Goal: Task Accomplishment & Management: Use online tool/utility

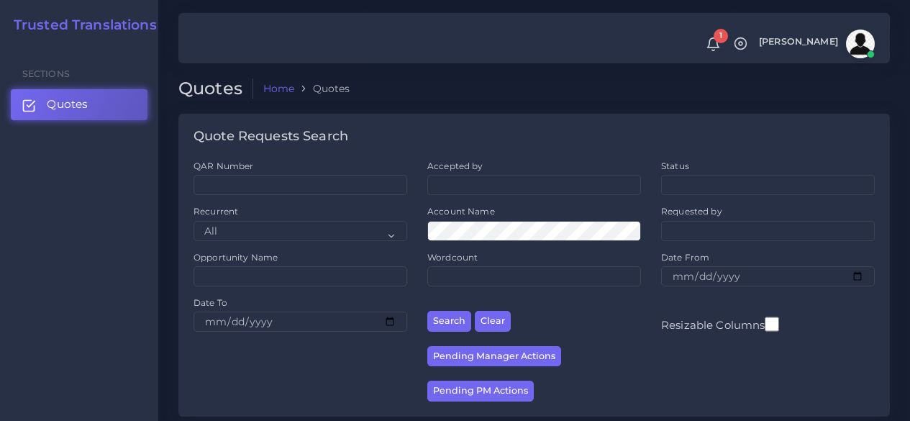
scroll to position [288, 0]
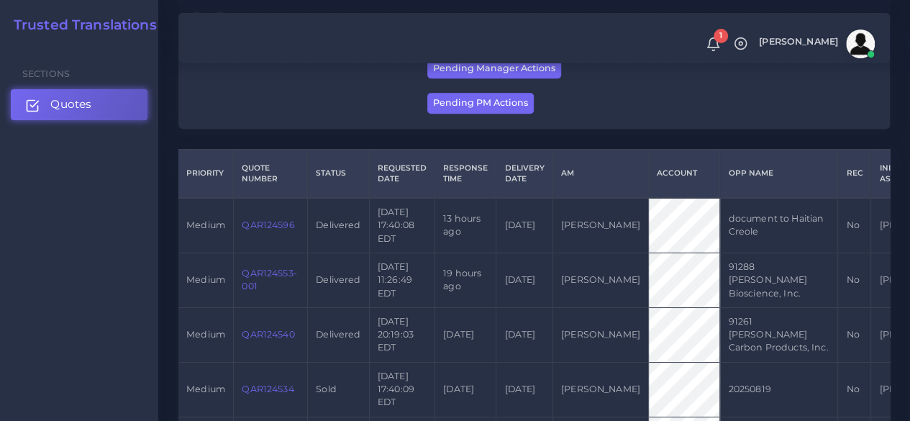
click at [92, 111] on link "Quotes" at bounding box center [79, 104] width 137 height 30
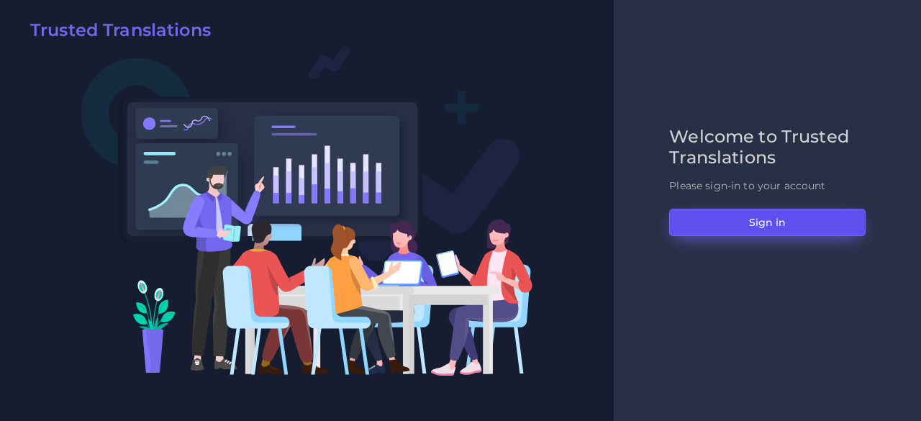
click at [705, 212] on button "Sign in" at bounding box center [767, 222] width 196 height 27
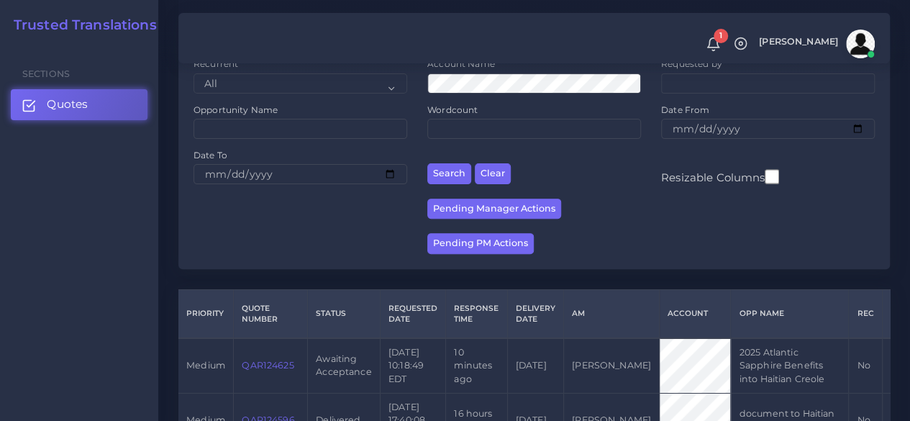
scroll to position [360, 0]
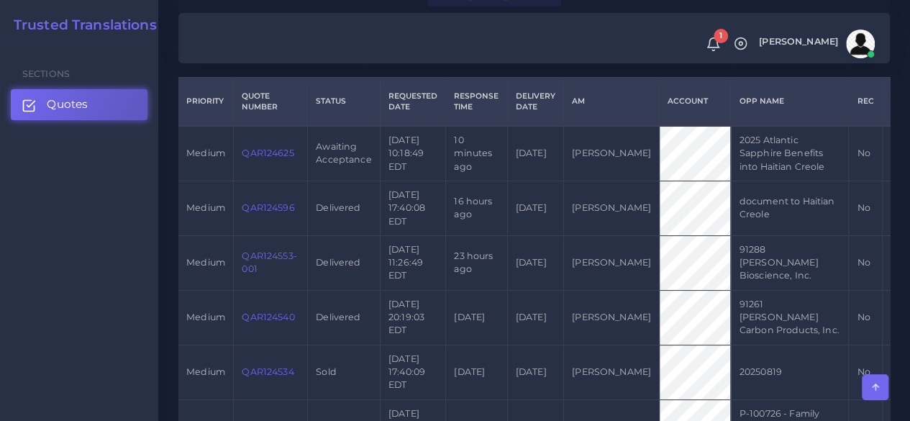
click at [250, 158] on link "QAR124625" at bounding box center [268, 152] width 52 height 11
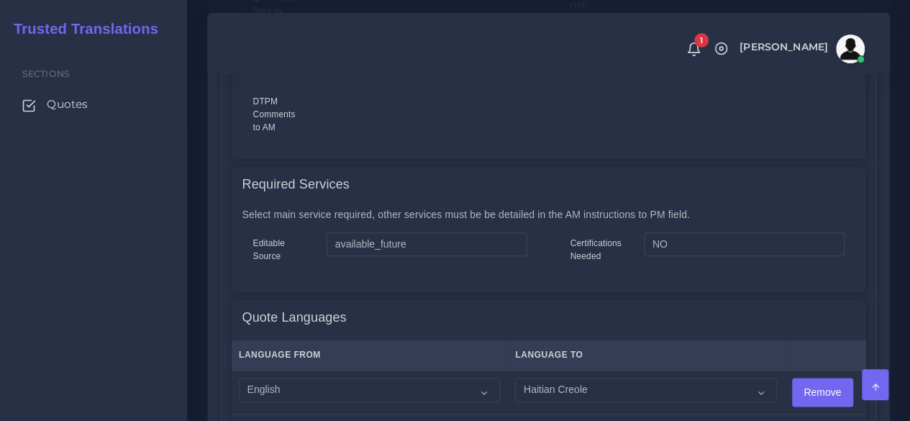
scroll to position [863, 0]
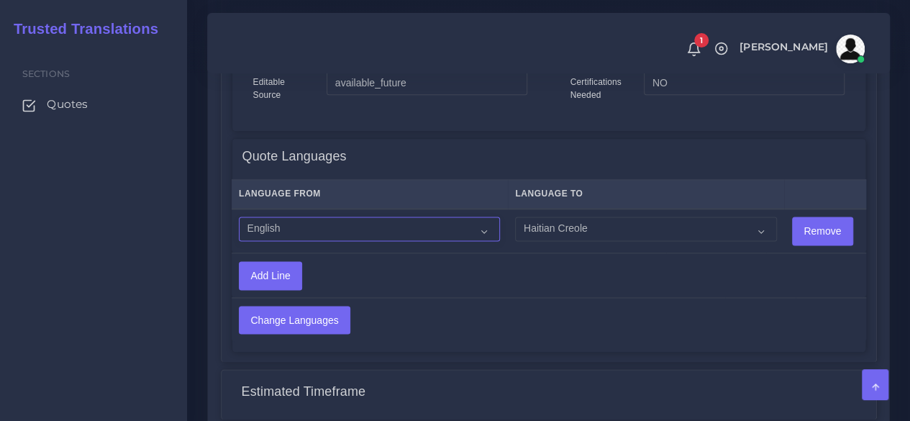
click at [375, 234] on select "Acoli Afar Afrikaans Akan Akateko Albanian American Sign Language (ASL) Amharic…" at bounding box center [369, 228] width 261 height 24
select select "14001"
click at [239, 217] on select "Acoli Afar Afrikaans Akan Akateko Albanian American Sign Language (ASL) Amharic…" at bounding box center [369, 228] width 261 height 24
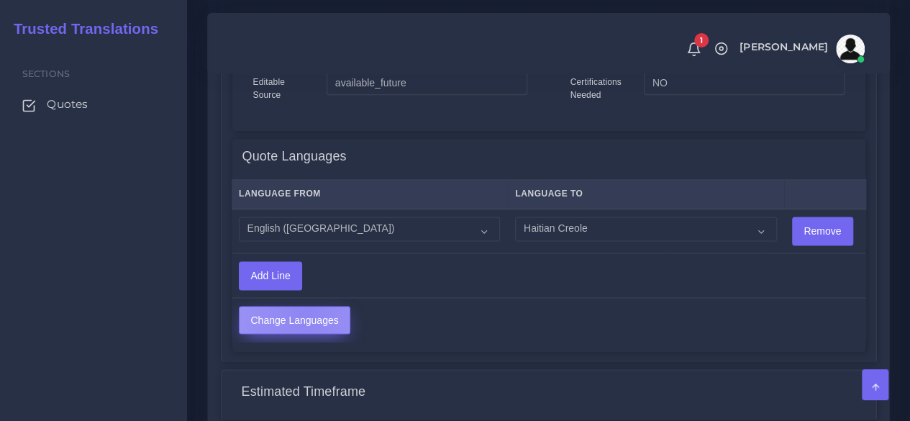
click at [304, 313] on input "Change Languages" at bounding box center [295, 319] width 110 height 27
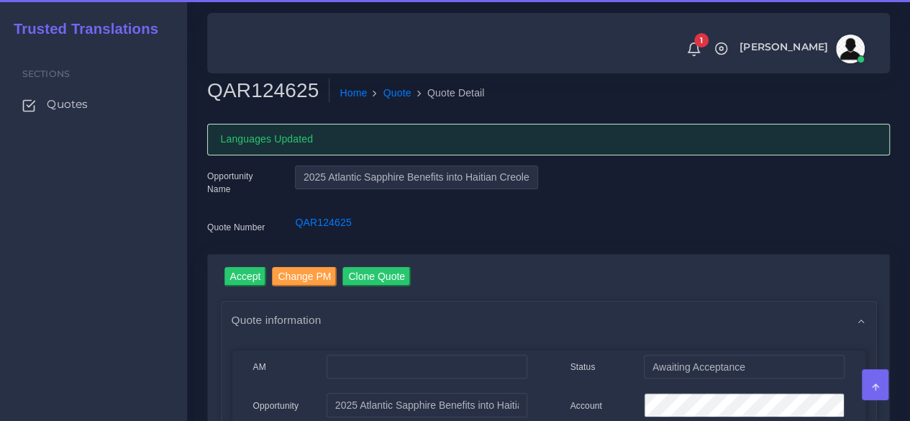
click at [262, 87] on h2 "QAR124625" at bounding box center [268, 90] width 122 height 24
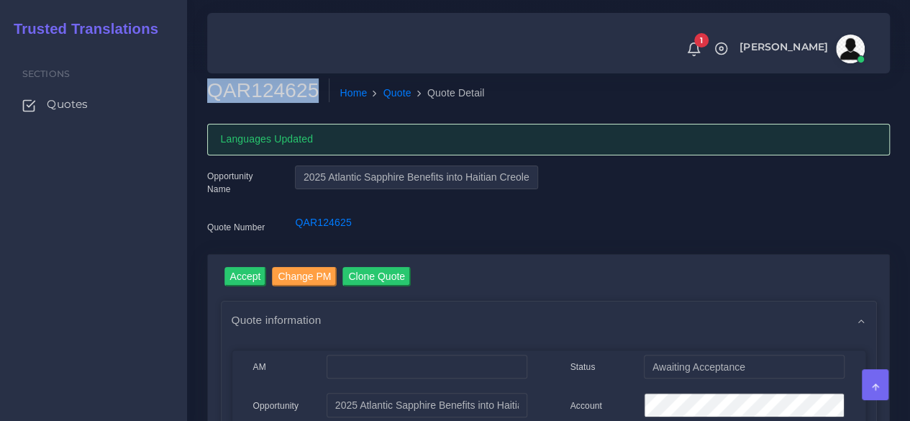
copy h2 "QAR124625"
drag, startPoint x: 242, startPoint y: 273, endPoint x: 247, endPoint y: 262, distance: 12.2
click at [242, 273] on input "Accept" at bounding box center [245, 276] width 42 height 19
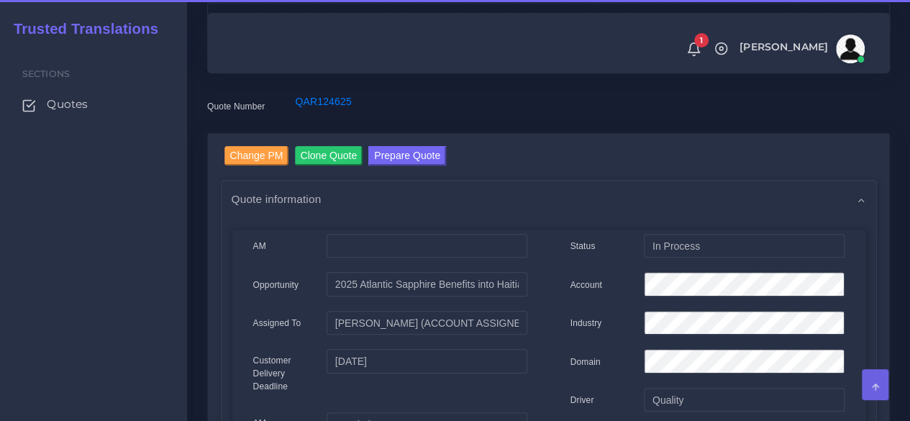
scroll to position [288, 0]
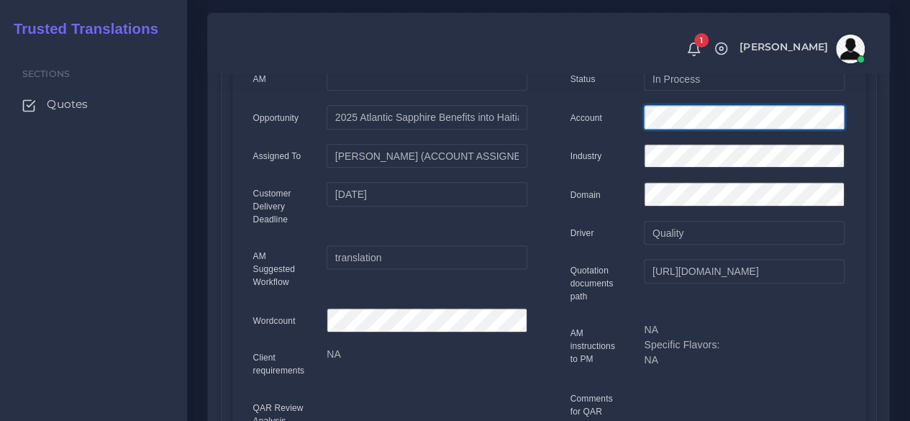
click at [591, 118] on div "Account" at bounding box center [708, 119] width 296 height 29
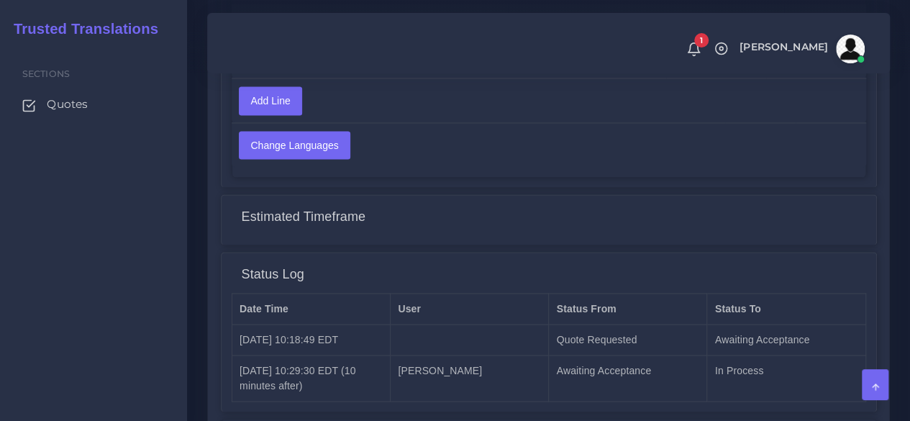
scroll to position [1210, 0]
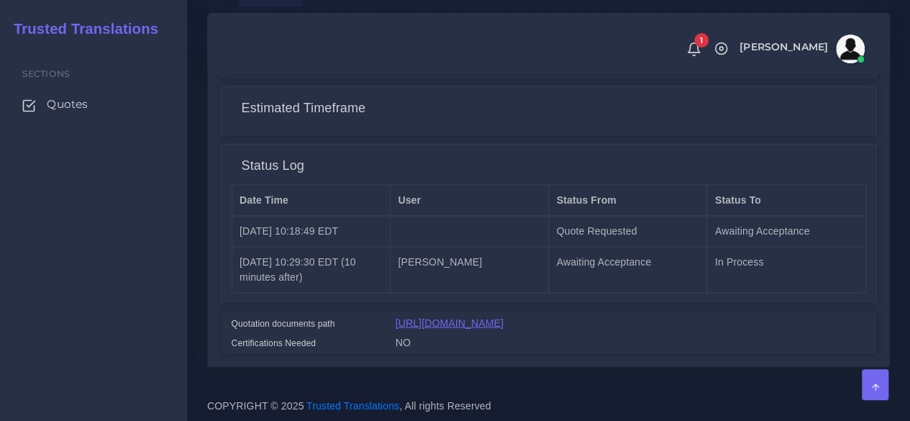
click at [461, 316] on link "[URL][DOMAIN_NAME]" at bounding box center [450, 322] width 108 height 12
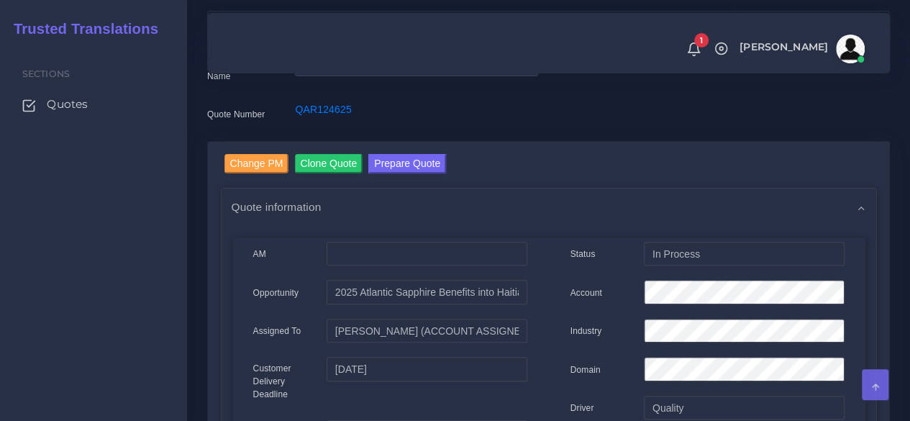
scroll to position [0, 0]
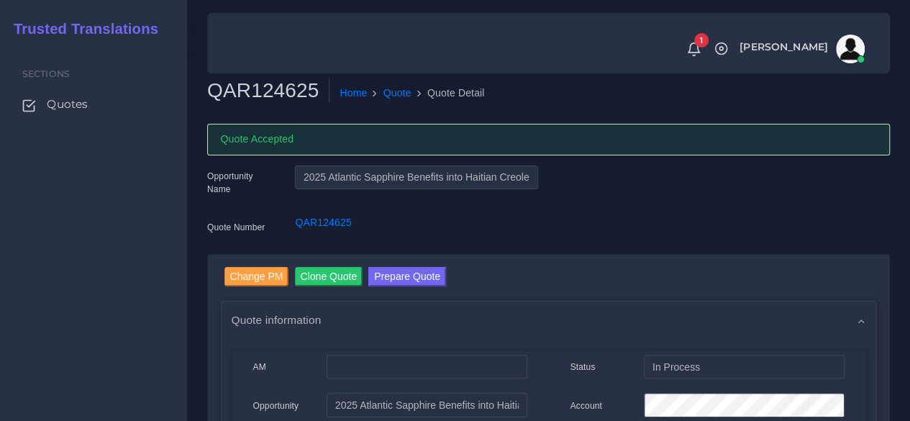
click at [398, 271] on button "Prepare Quote" at bounding box center [407, 276] width 78 height 19
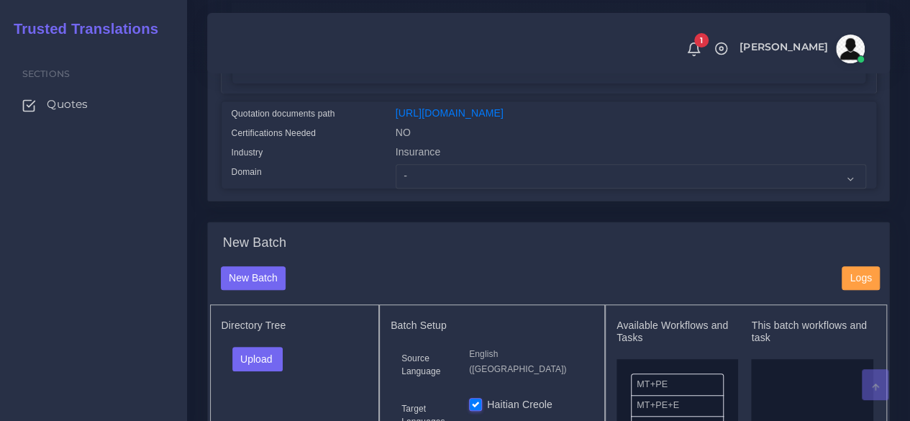
scroll to position [360, 0]
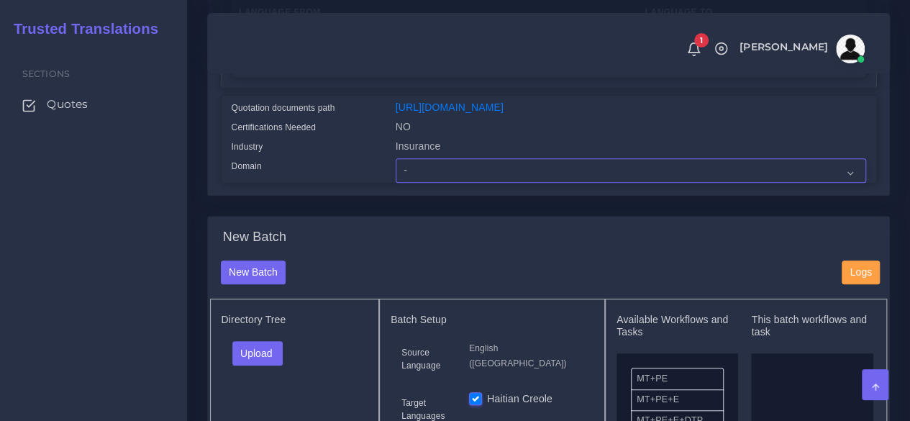
click at [436, 183] on select "- Advertising and Media Agriculture, Forestry and Fishing Architecture, Buildin…" at bounding box center [631, 170] width 470 height 24
select select "Human Resources - HR"
click at [396, 183] on select "- Advertising and Media Agriculture, Forestry and Fishing Architecture, Buildin…" at bounding box center [631, 170] width 470 height 24
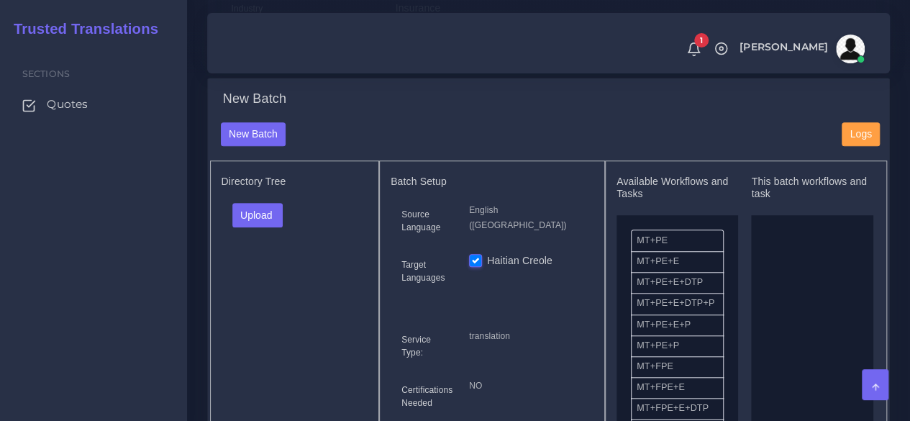
scroll to position [503, 0]
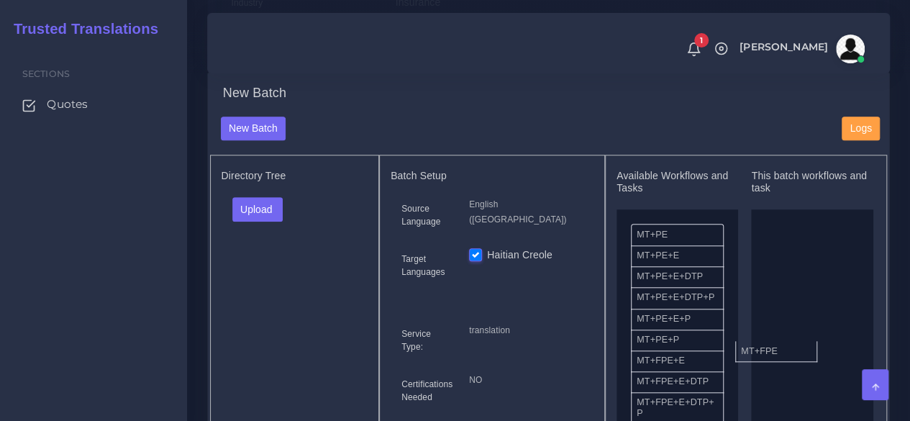
drag, startPoint x: 684, startPoint y: 393, endPoint x: 685, endPoint y: 344, distance: 49.6
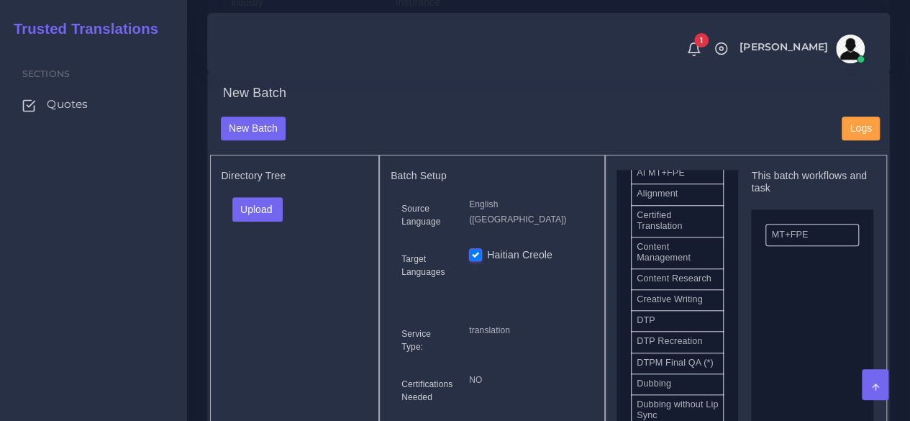
scroll to position [432, 0]
drag, startPoint x: 700, startPoint y: 352, endPoint x: 795, endPoint y: 334, distance: 97.3
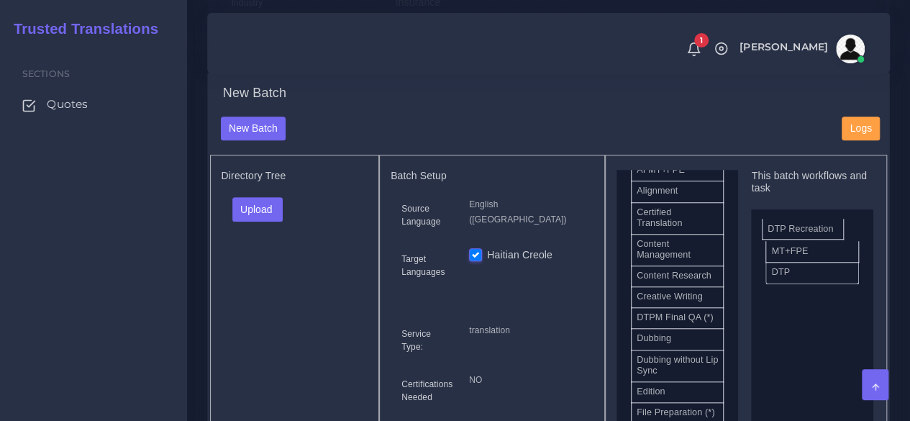
drag, startPoint x: 696, startPoint y: 357, endPoint x: 826, endPoint y: 249, distance: 169.5
click at [258, 222] on button "Upload" at bounding box center [257, 209] width 51 height 24
click at [268, 273] on label "Files" at bounding box center [282, 264] width 99 height 18
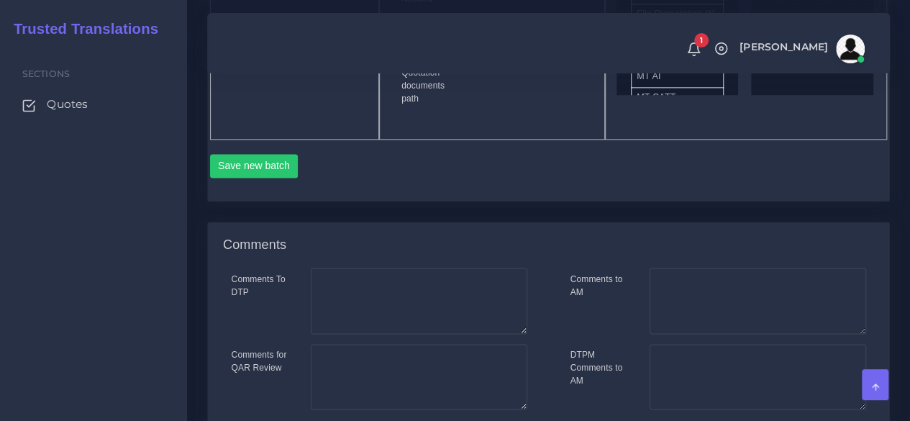
scroll to position [935, 0]
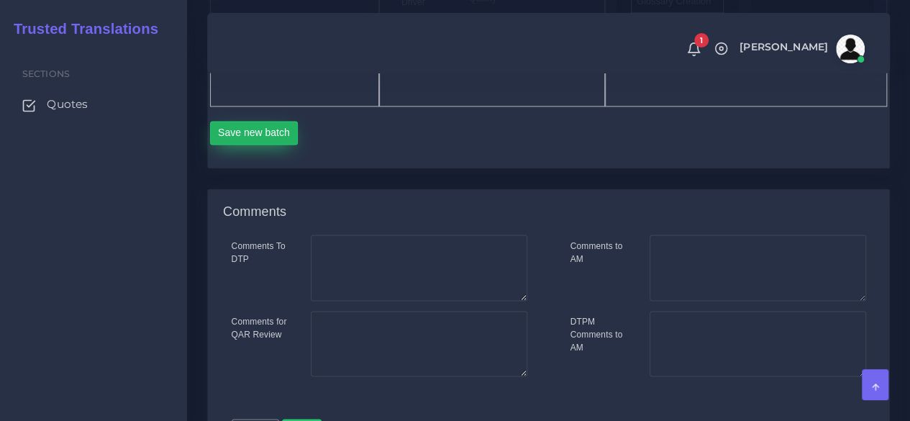
click at [278, 145] on button "Save new batch" at bounding box center [254, 133] width 88 height 24
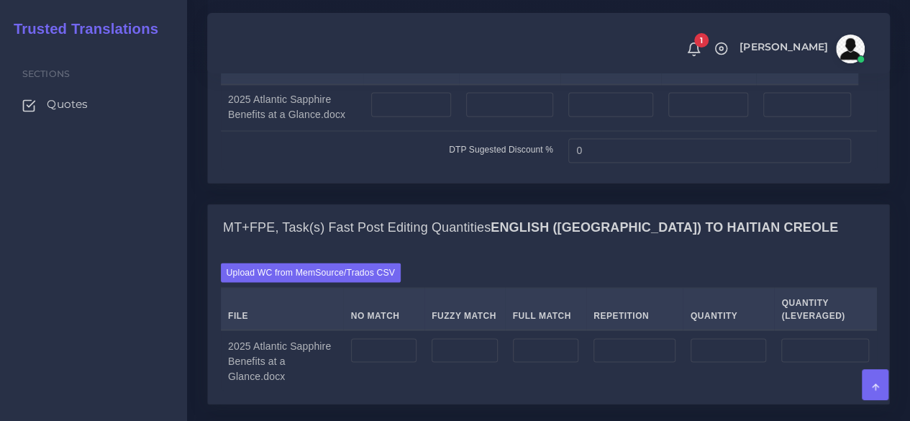
scroll to position [1223, 0]
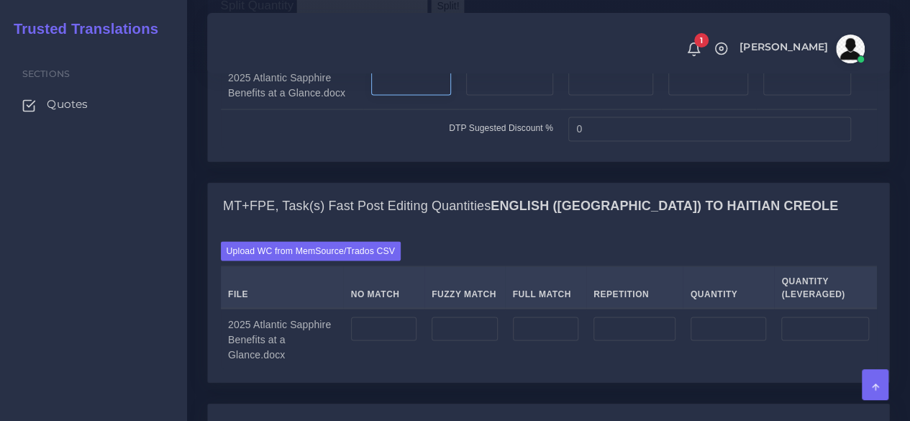
click at [431, 95] on input "number" at bounding box center [411, 82] width 81 height 24
type input "2"
click at [503, 95] on input "number" at bounding box center [509, 82] width 86 height 24
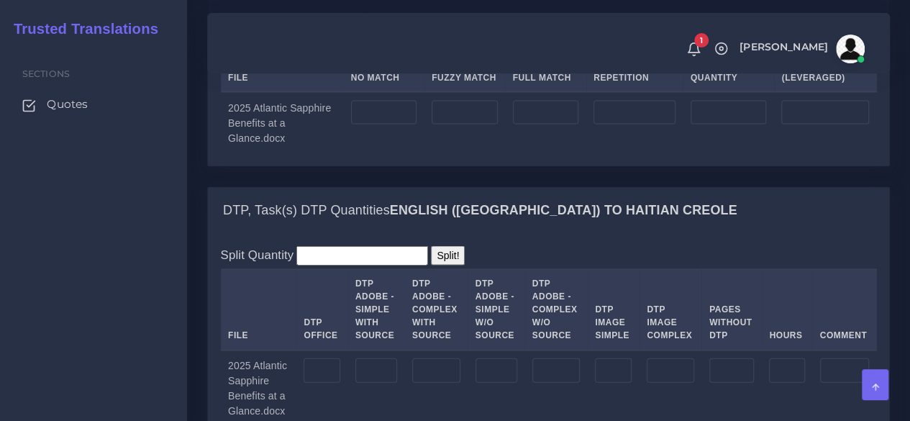
scroll to position [1582, 0]
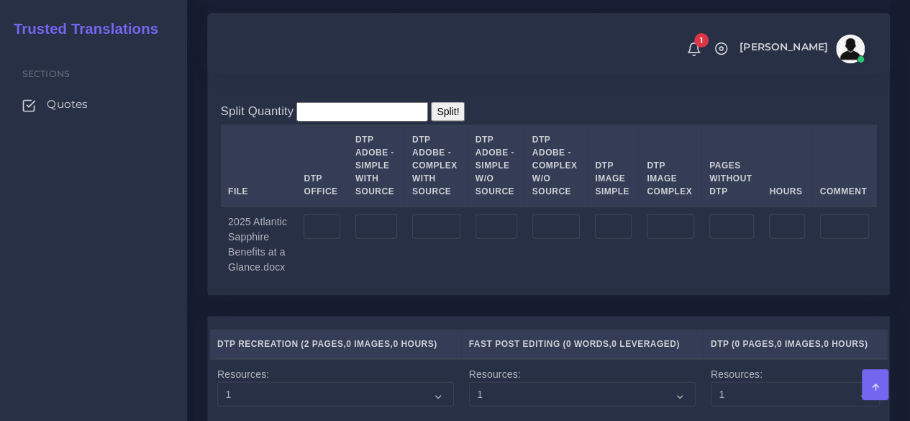
type input "2"
click at [384, 239] on input "number" at bounding box center [376, 226] width 42 height 24
type input "2"
click at [424, 239] on input "number" at bounding box center [436, 226] width 48 height 24
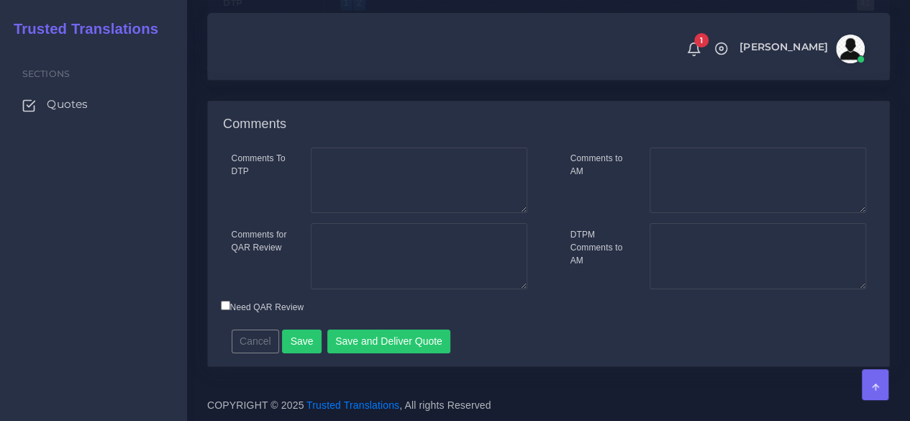
scroll to position [2375, 0]
type input "2"
click at [304, 337] on button "Save" at bounding box center [302, 341] width 40 height 24
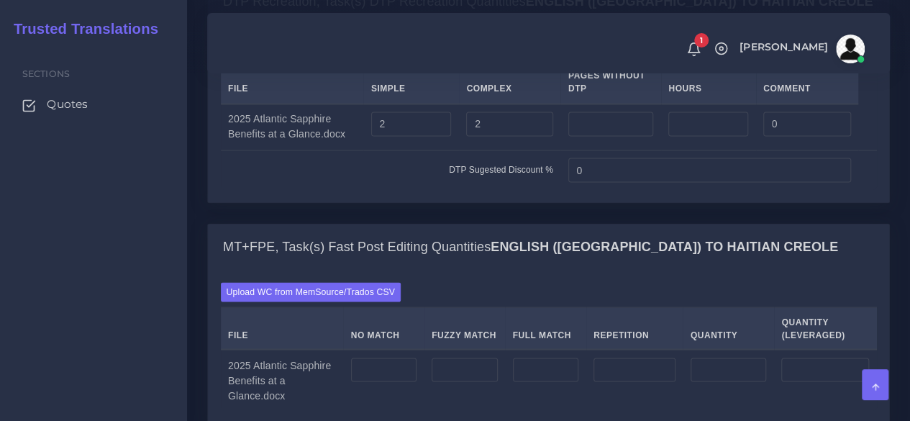
scroll to position [1510, 0]
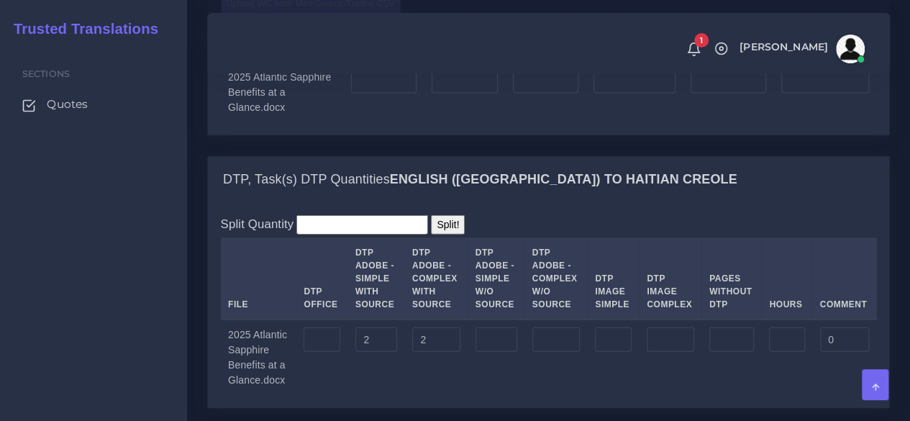
click at [306, 14] on label "Upload WC from MemSource/Trados CSV" at bounding box center [311, 3] width 181 height 19
click at [0, 0] on input "Upload WC from MemSource/Trados CSV" at bounding box center [0, 0] width 0 height 0
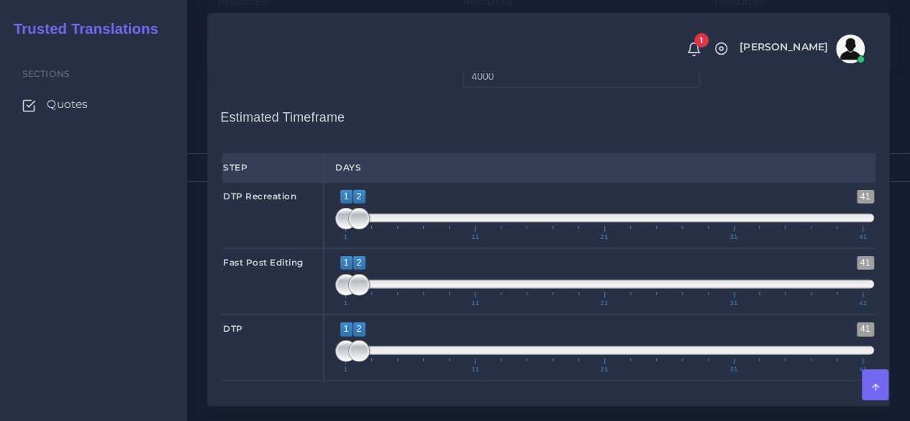
scroll to position [2014, 0]
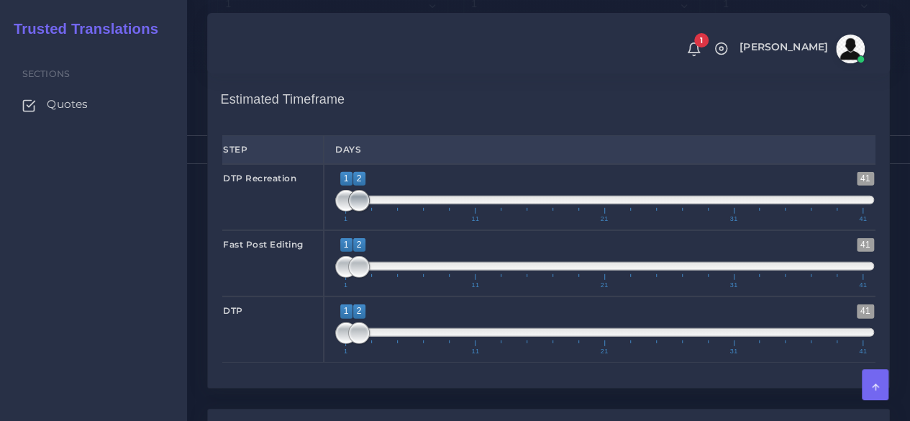
type input "1;1"
drag, startPoint x: 362, startPoint y: 306, endPoint x: 328, endPoint y: 319, distance: 36.9
click at [321, 230] on div "DTP Recreation 1 41 1 1 1 — 1 1 11 21 31 41 1;1" at bounding box center [548, 197] width 674 height 66
type input "1;1"
drag, startPoint x: 352, startPoint y: 366, endPoint x: 332, endPoint y: 365, distance: 20.2
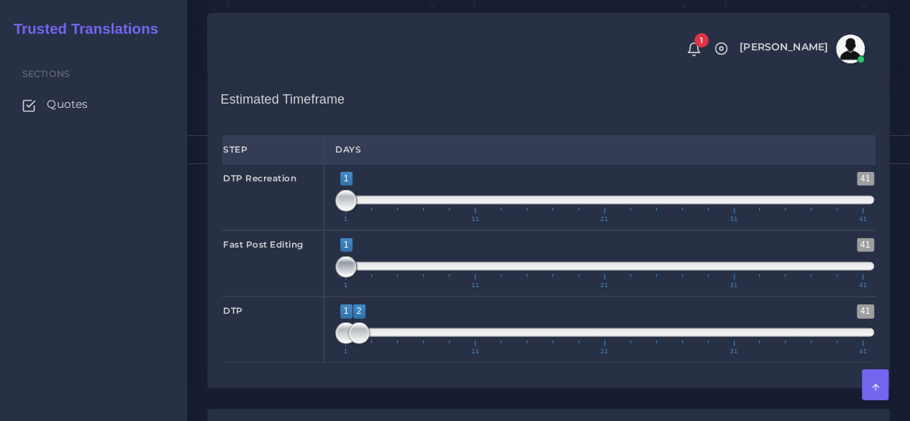
click at [332, 296] on div "1 41 1 1 1 — 1 1 11 21 31 41 1;1" at bounding box center [605, 263] width 562 height 66
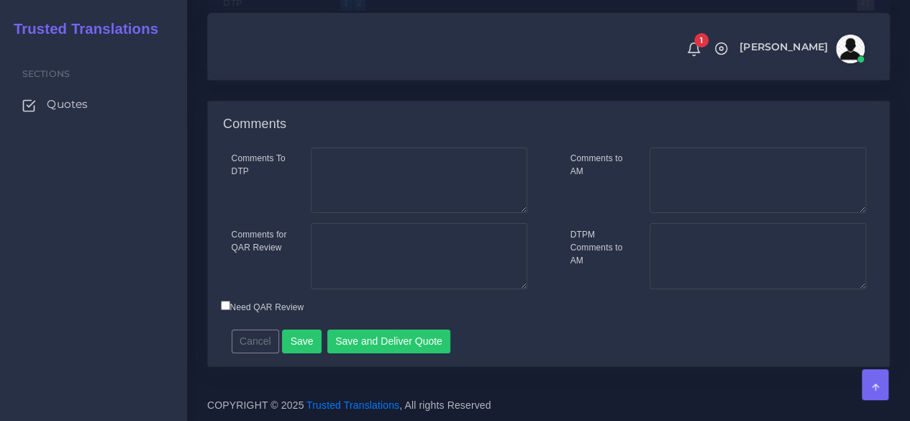
scroll to position [2415, 0]
click at [362, 347] on button "Save and Deliver Quote" at bounding box center [389, 341] width 124 height 24
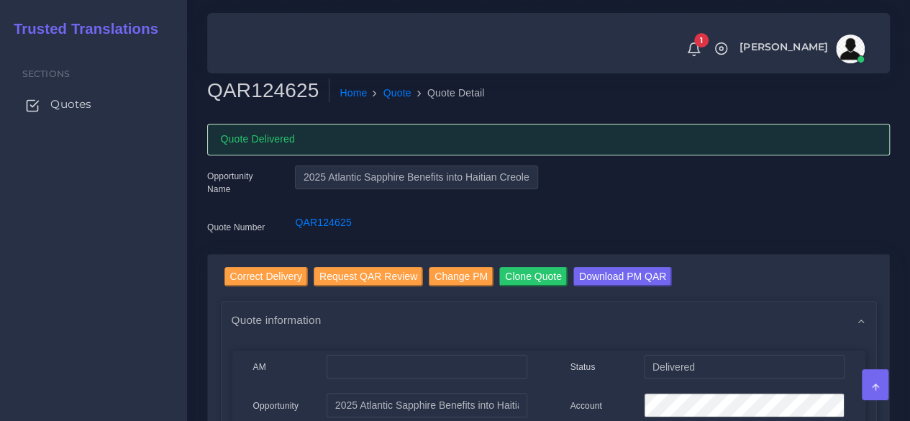
click at [70, 111] on span "Quotes" at bounding box center [70, 104] width 41 height 16
